Goal: Task Accomplishment & Management: Complete application form

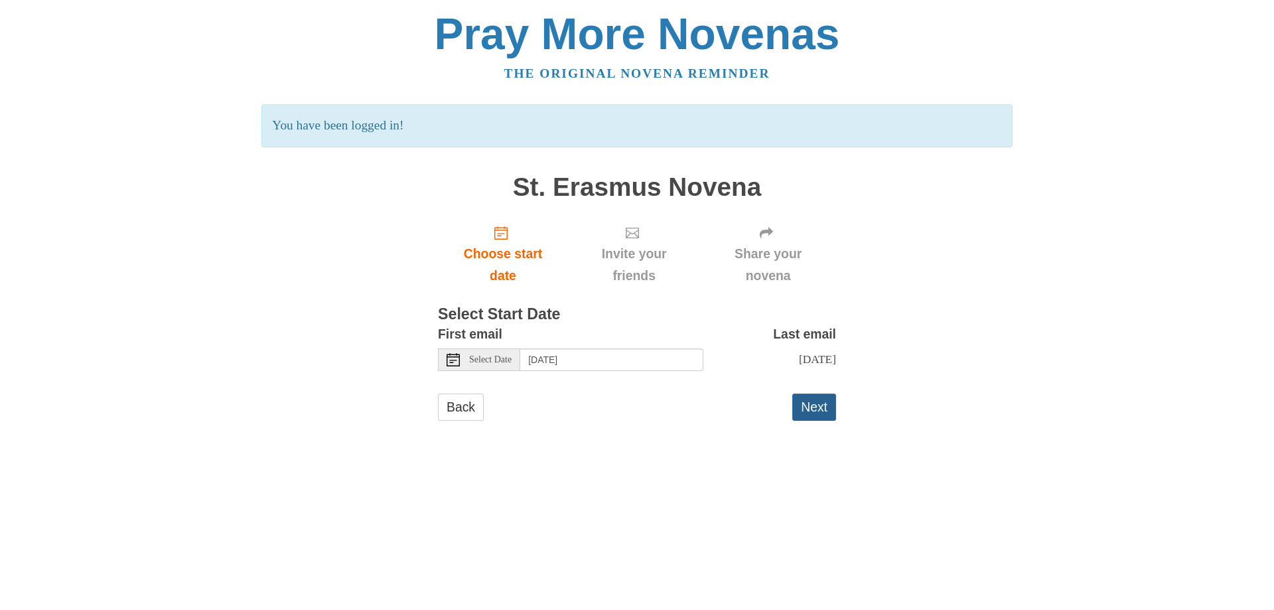
click at [815, 405] on button "Next" at bounding box center [814, 406] width 44 height 27
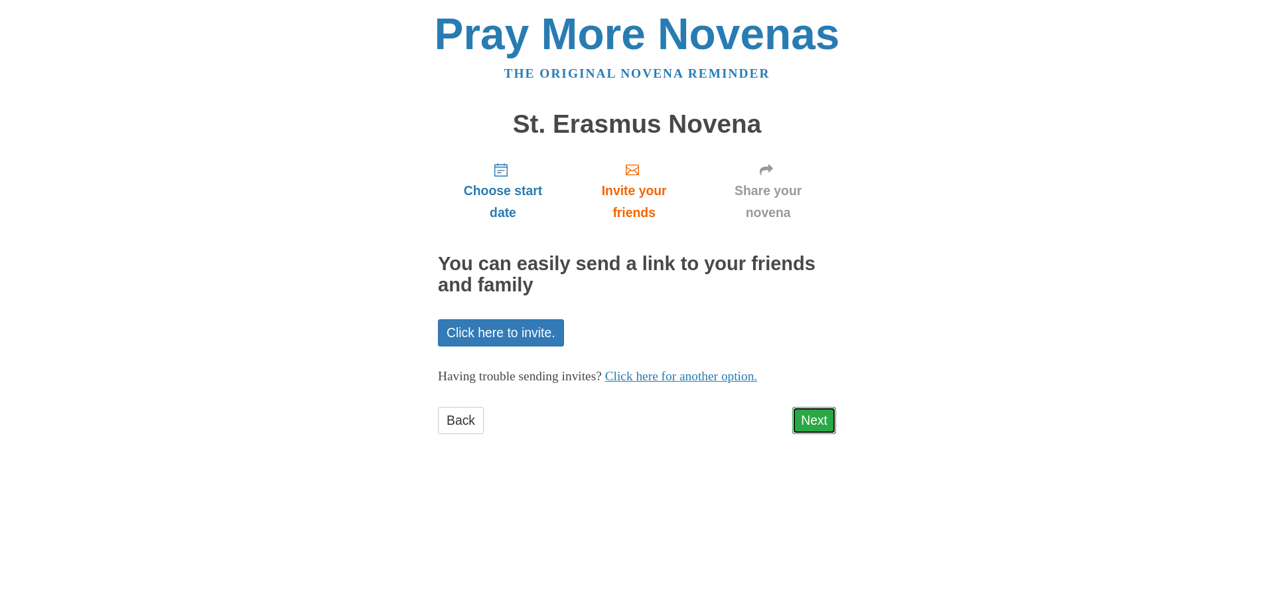
click at [809, 414] on link "Next" at bounding box center [814, 420] width 44 height 27
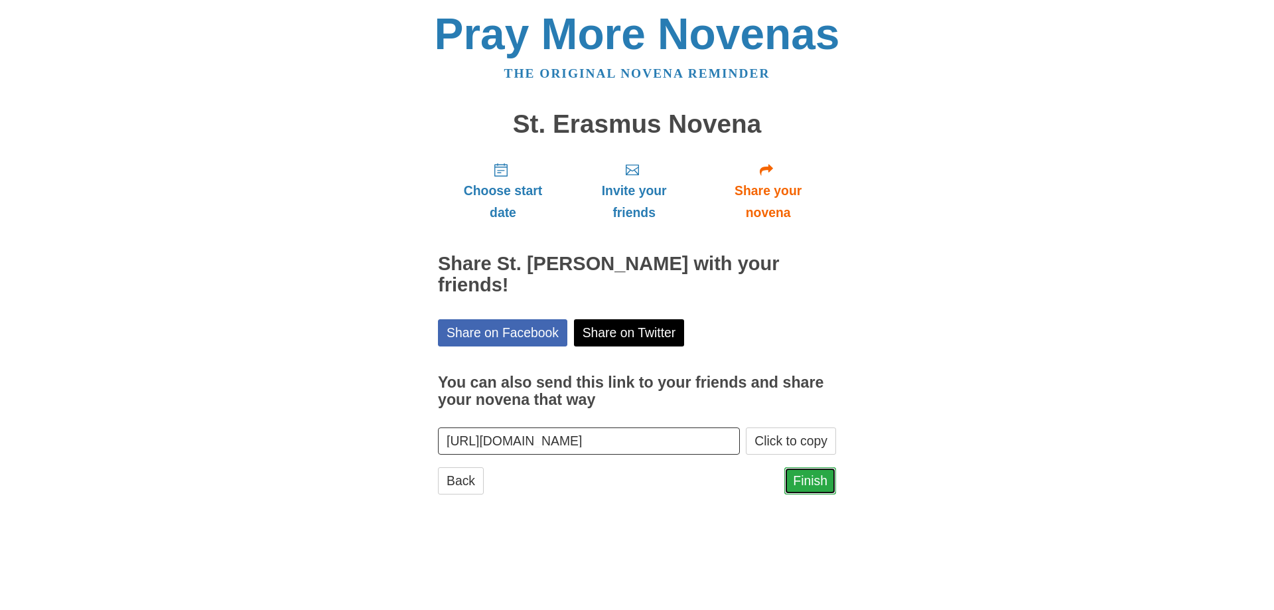
click at [819, 481] on link "Finish" at bounding box center [810, 480] width 52 height 27
